Goal: Navigation & Orientation: Go to known website

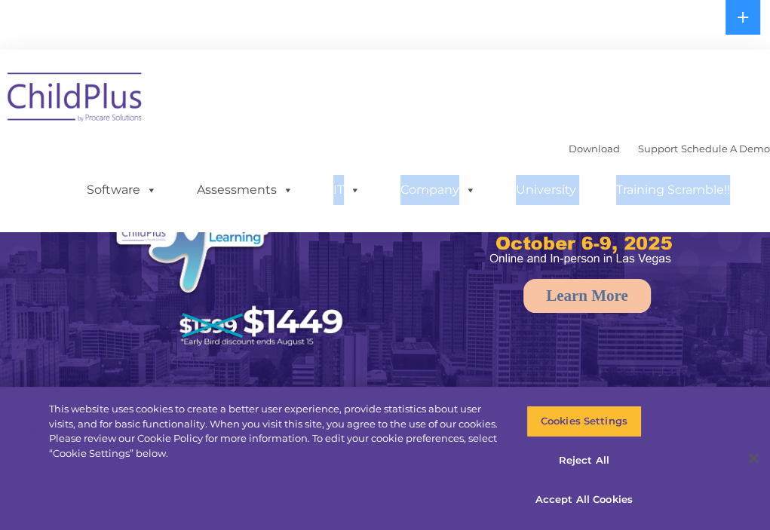
select select "MEDIUM"
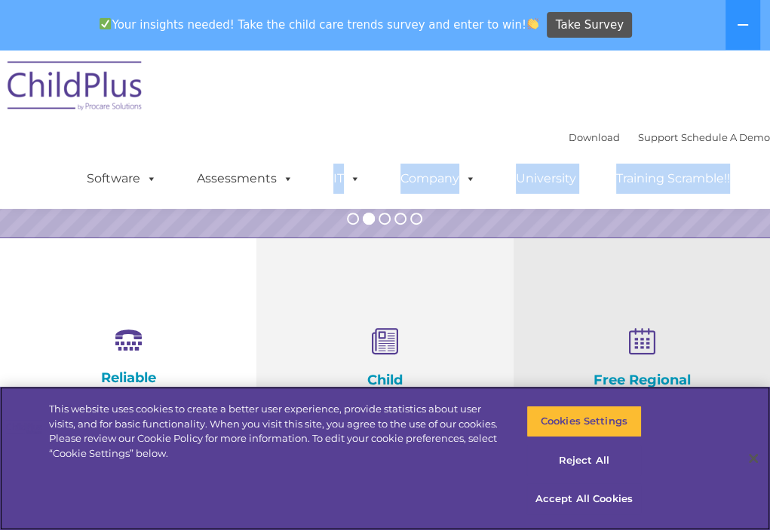
scroll to position [469, 0]
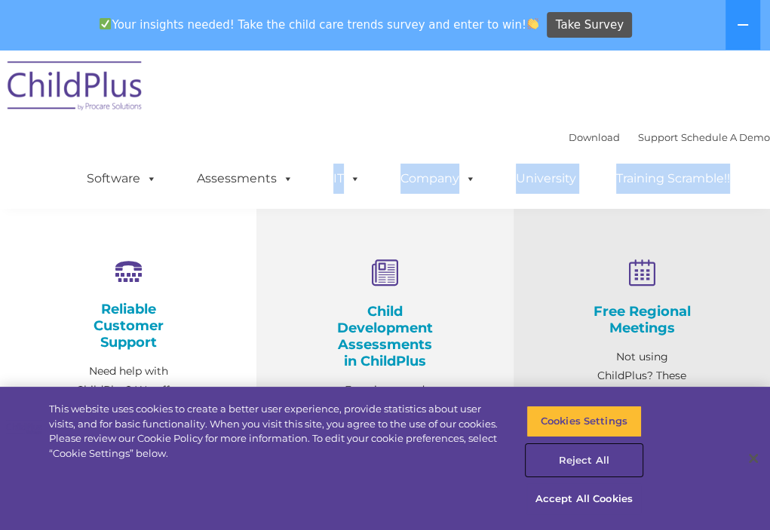
click at [584, 456] on button "Reject All" at bounding box center [583, 461] width 115 height 32
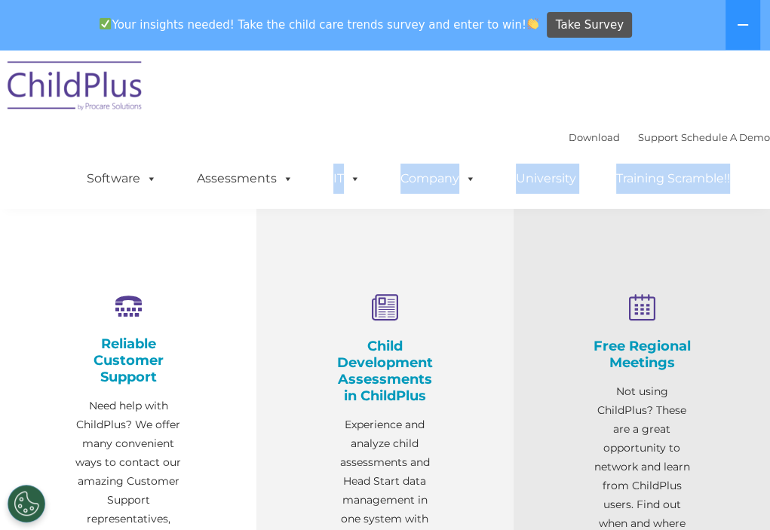
scroll to position [0, 0]
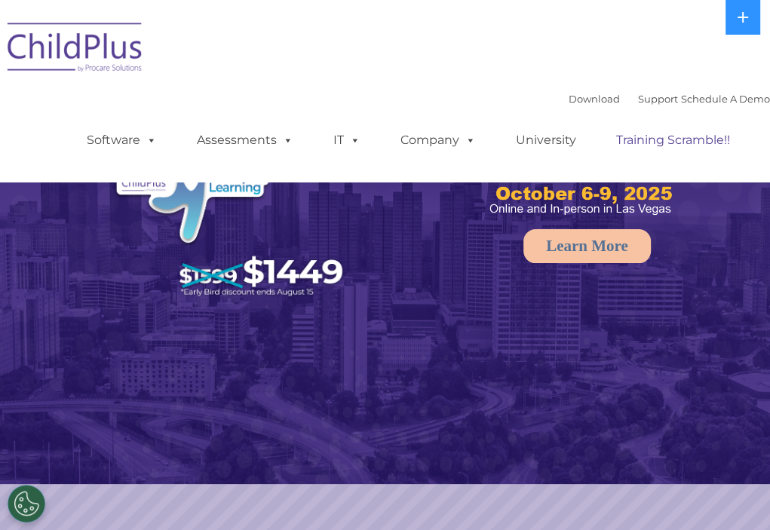
select select "MEDIUM"
click at [750, 17] on button at bounding box center [742, 17] width 35 height 35
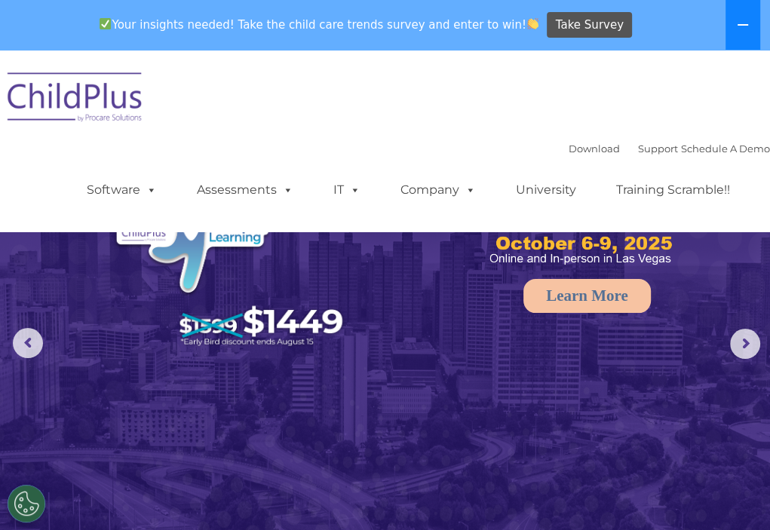
click at [749, 17] on button at bounding box center [742, 25] width 35 height 50
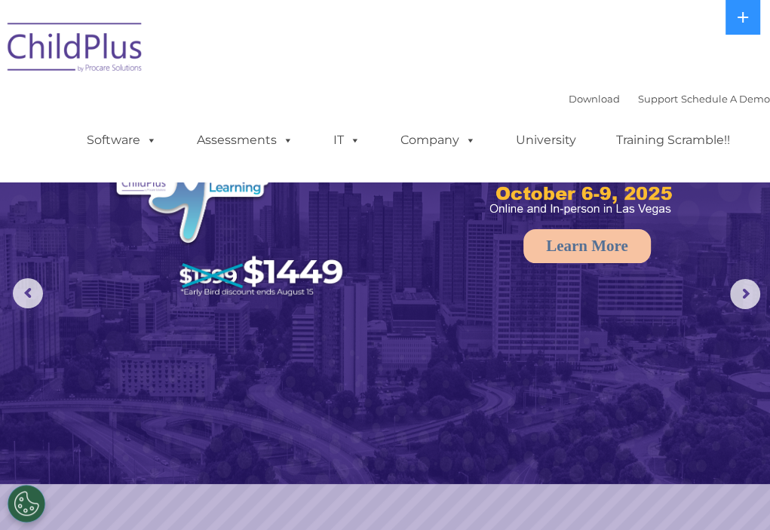
click at [96, 49] on img at bounding box center [75, 49] width 151 height 75
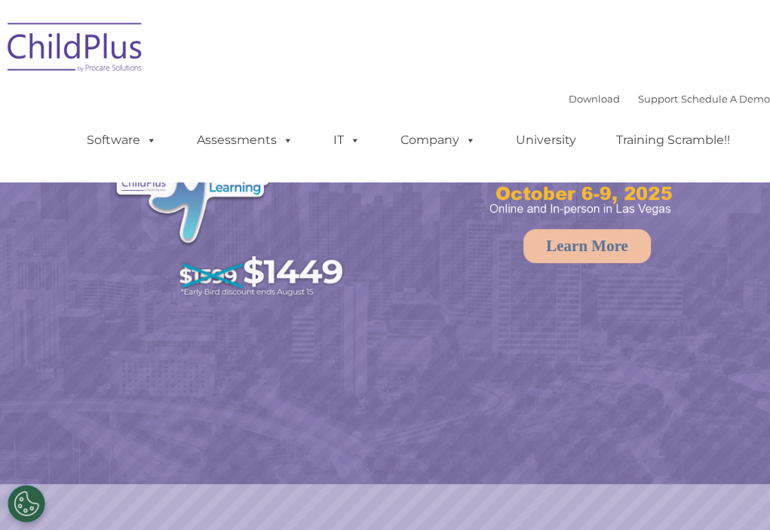
select select "MEDIUM"
